Goal: Task Accomplishment & Management: Use online tool/utility

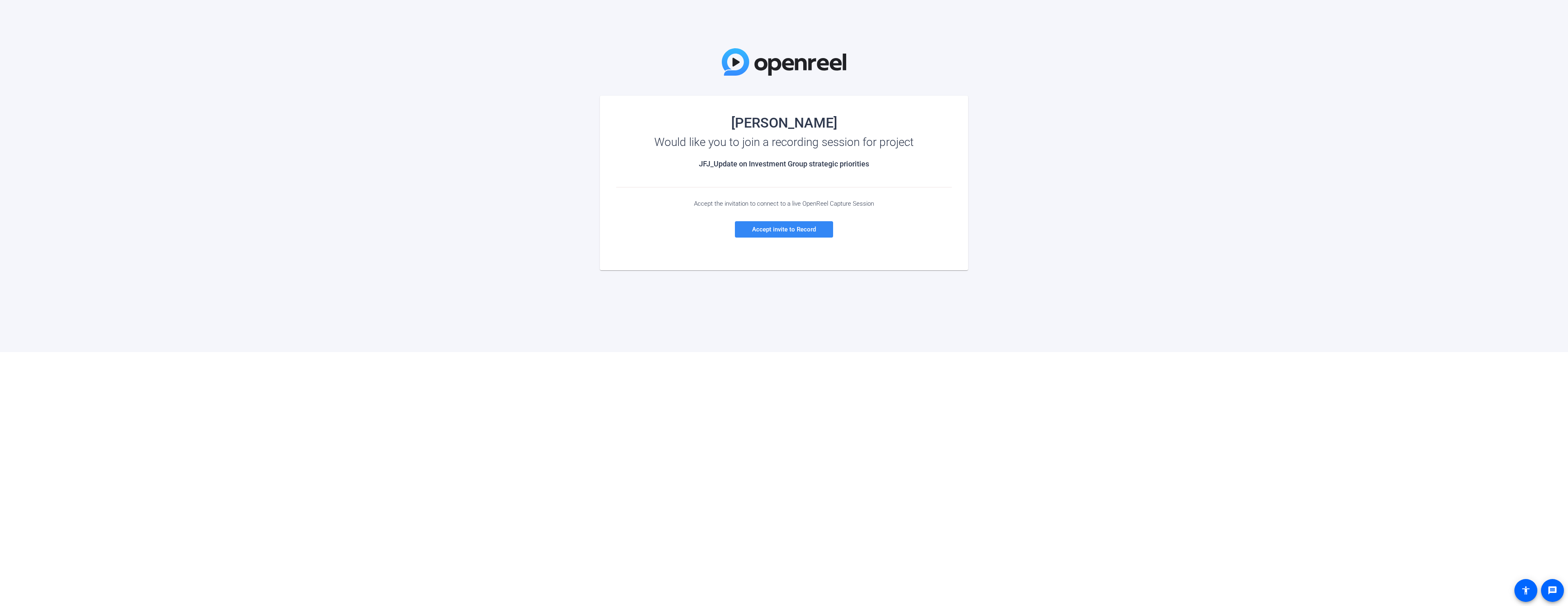
click at [739, 232] on span at bounding box center [783, 229] width 98 height 19
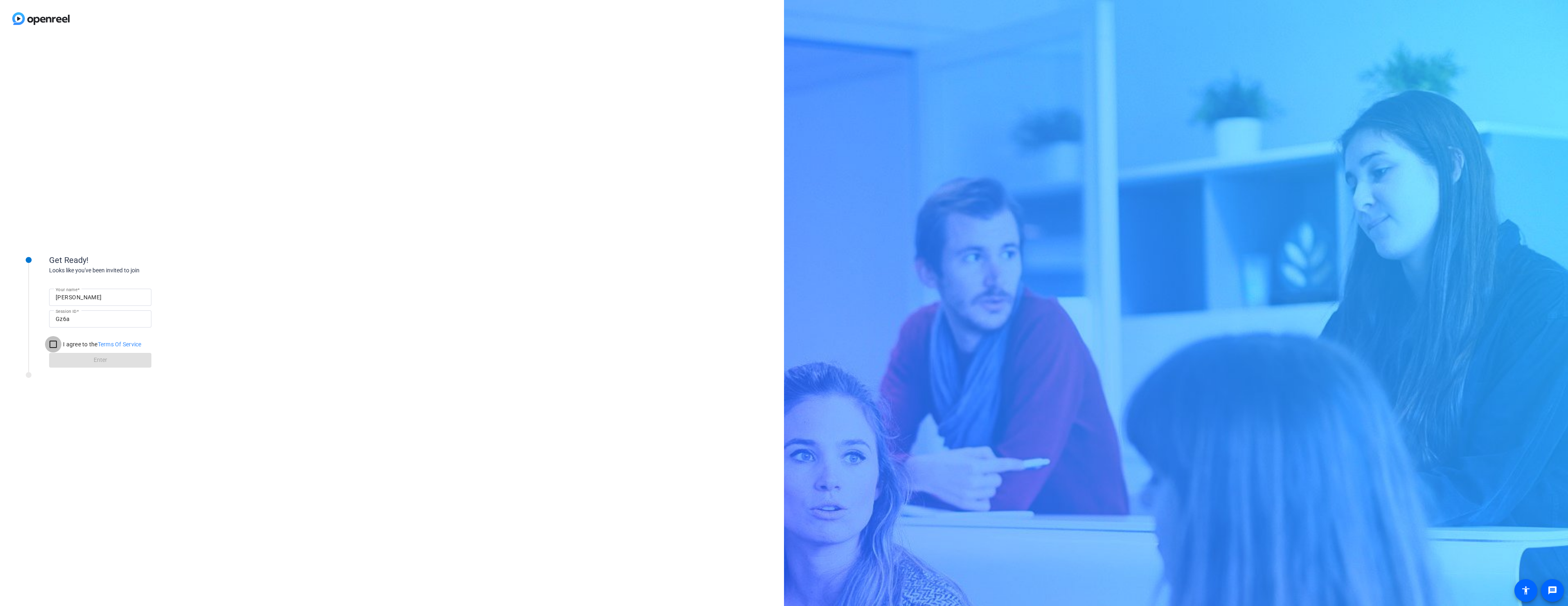
click at [51, 344] on input "I agree to the Terms Of Service" at bounding box center [53, 344] width 16 height 16
checkbox input "true"
click at [91, 358] on span at bounding box center [100, 360] width 102 height 19
click at [84, 314] on span "Test your audio and video" at bounding box center [92, 314] width 57 height 5
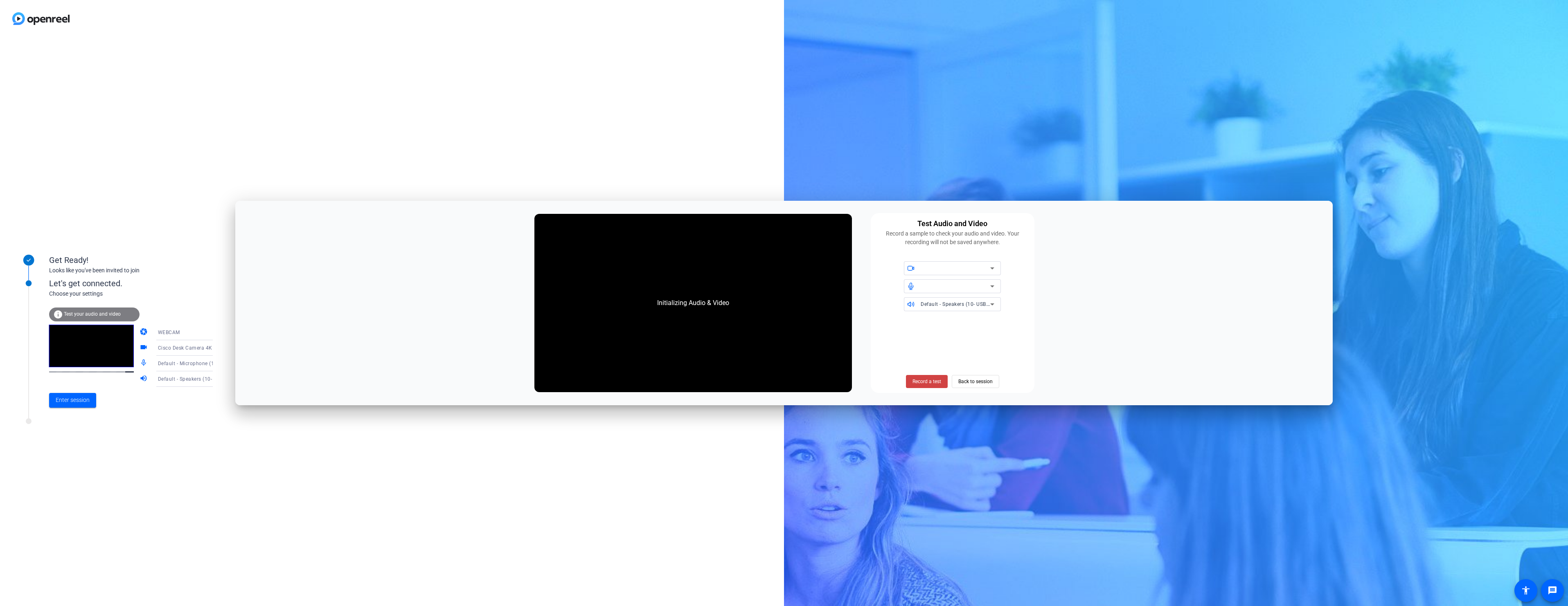
click at [216, 333] on icon at bounding box center [221, 332] width 10 height 10
click at [166, 346] on span "WEBCAM" at bounding box center [157, 349] width 22 height 10
click at [216, 347] on icon at bounding box center [221, 348] width 10 height 10
click at [178, 363] on span "Cisco Desk Camera 4K (05a6:0023)" at bounding box center [178, 369] width 63 height 19
click at [219, 363] on icon at bounding box center [221, 363] width 4 height 2
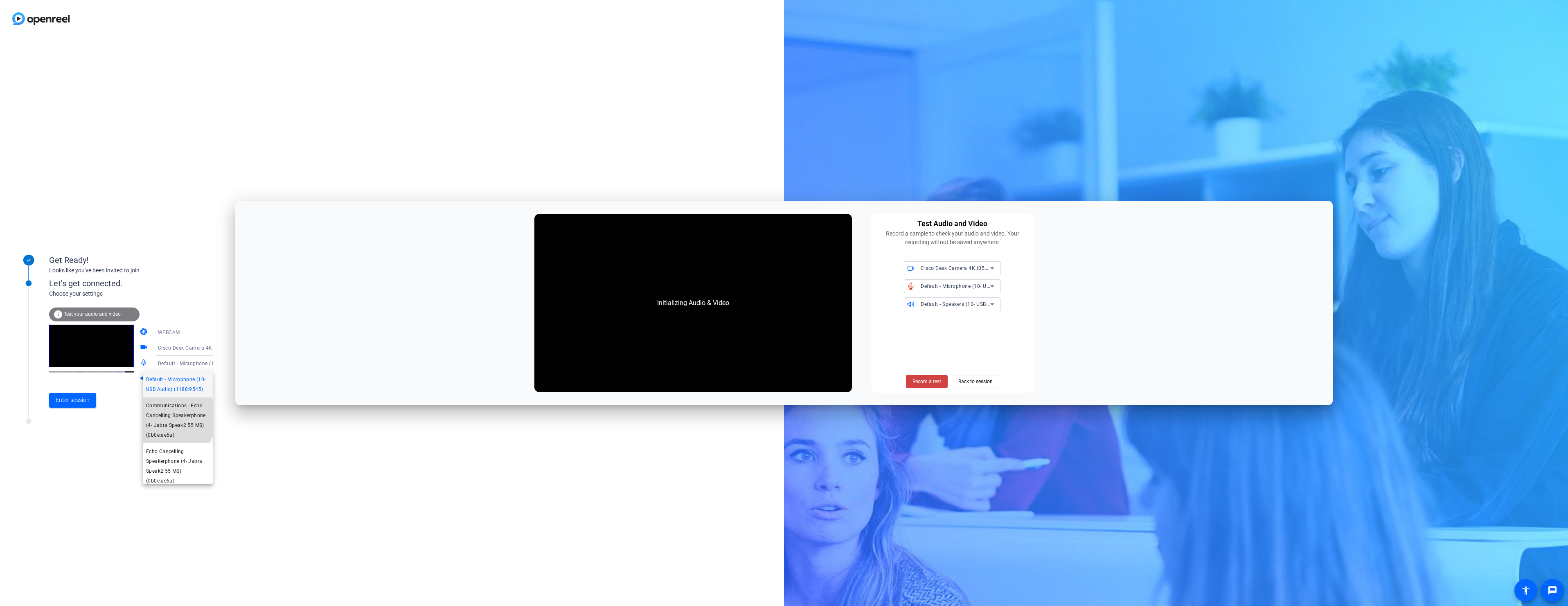
click at [173, 418] on span "Communications - Echo Cancelling Speakerphone (4- Jabra Speak2 55 MS) (0b0e:ae6…" at bounding box center [178, 420] width 63 height 40
click at [203, 381] on mat-form-field "Default - Speakers (10- USB Audio) (1188:9545)" at bounding box center [191, 379] width 79 height 16
click at [216, 380] on icon at bounding box center [221, 379] width 10 height 10
click at [175, 431] on span "Communications - Echo Cancelling Speakerphone (4- Jabra Speak2 55 MS) (0b0e:ae6…" at bounding box center [178, 436] width 63 height 40
click at [77, 314] on span "Test your audio and video" at bounding box center [92, 314] width 57 height 5
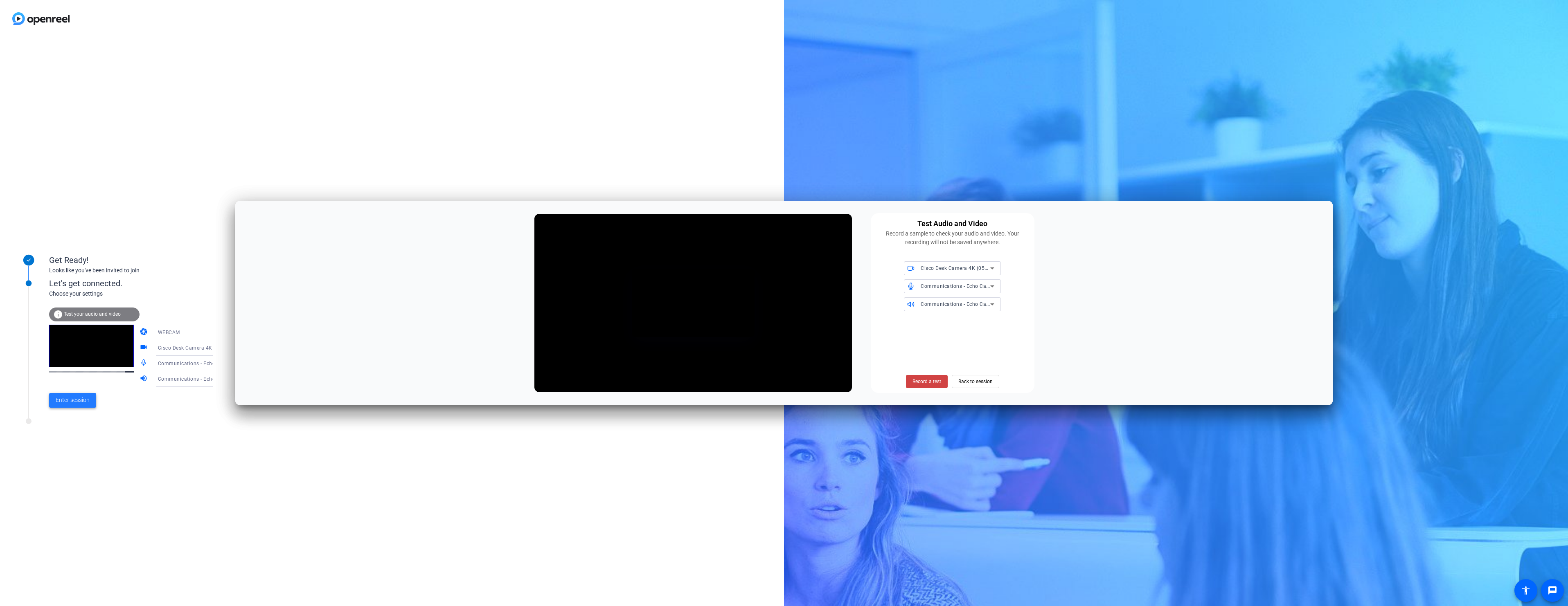
click at [80, 397] on span "Enter session" at bounding box center [72, 400] width 34 height 9
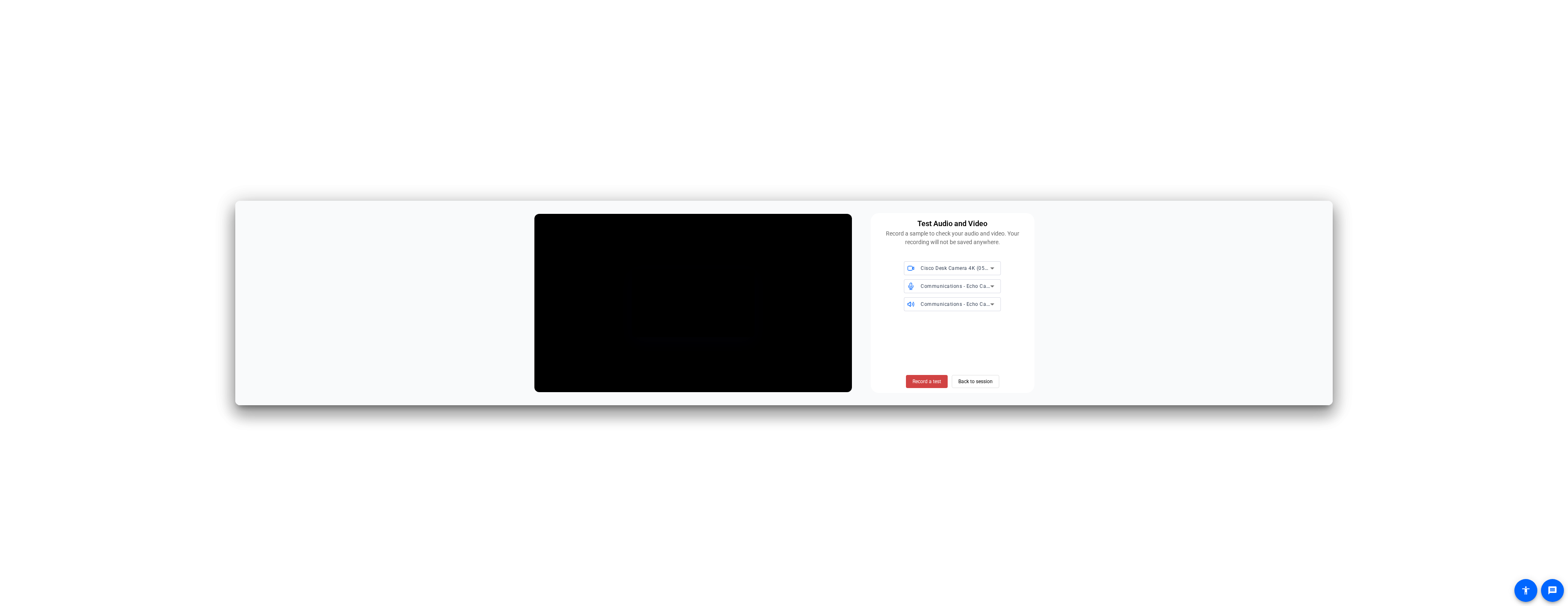
drag, startPoint x: 1235, startPoint y: 238, endPoint x: 1128, endPoint y: 226, distance: 107.7
click at [1128, 226] on div "Test Audio and Video Record a sample to check your audio and video. Your record…" at bounding box center [784, 303] width 1097 height 205
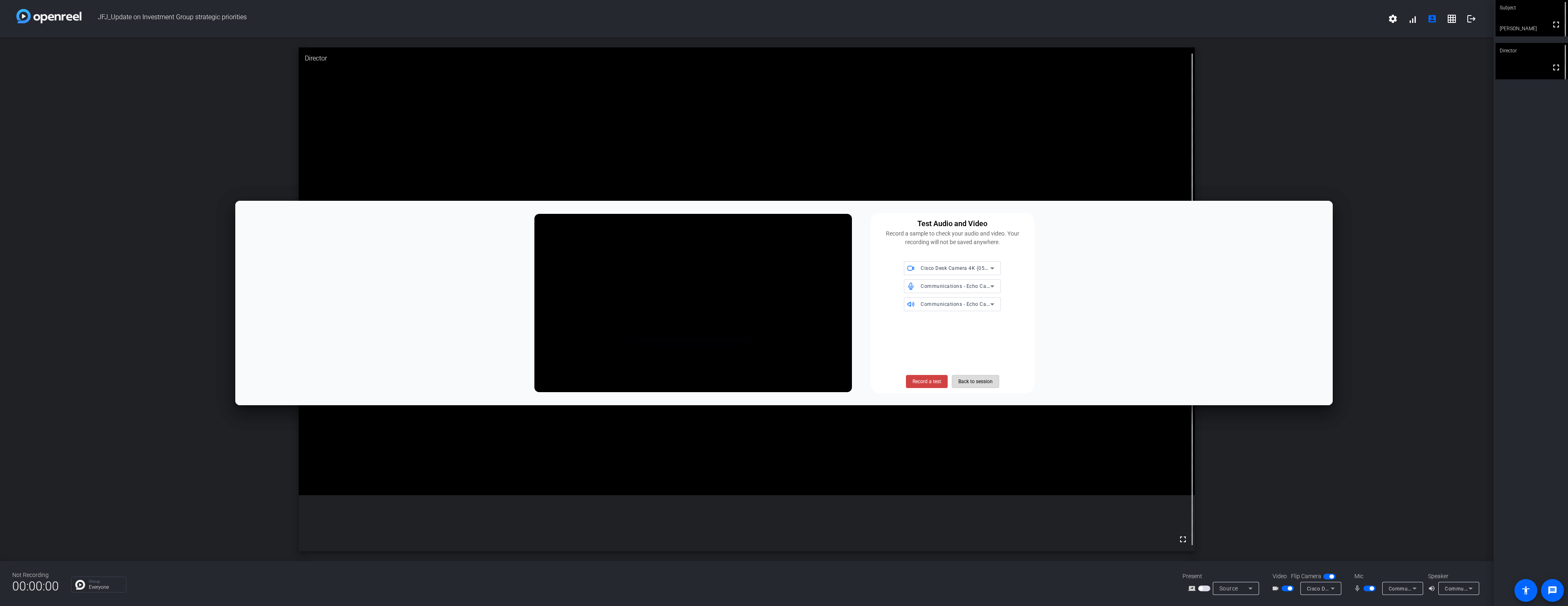
click at [984, 383] on span "Back to session" at bounding box center [975, 381] width 34 height 16
drag, startPoint x: 1114, startPoint y: 220, endPoint x: 1083, endPoint y: 231, distance: 32.9
click at [1083, 231] on div "Initializing Audio & Video Test Audio and Video Record a sample to check your a…" at bounding box center [784, 303] width 1097 height 205
click at [989, 384] on span "Back to session" at bounding box center [975, 381] width 34 height 16
